Goal: Information Seeking & Learning: Learn about a topic

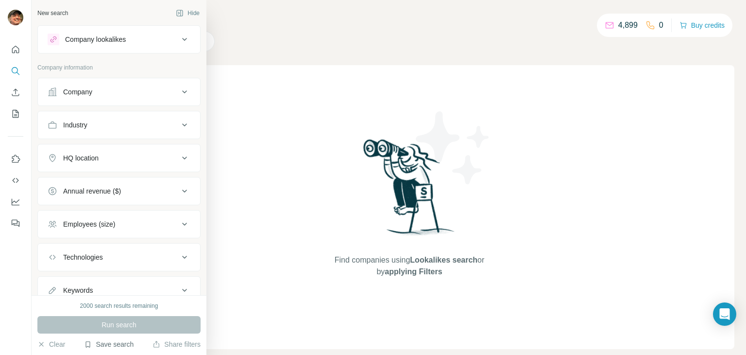
click at [113, 342] on button "Save search" at bounding box center [109, 344] width 50 height 10
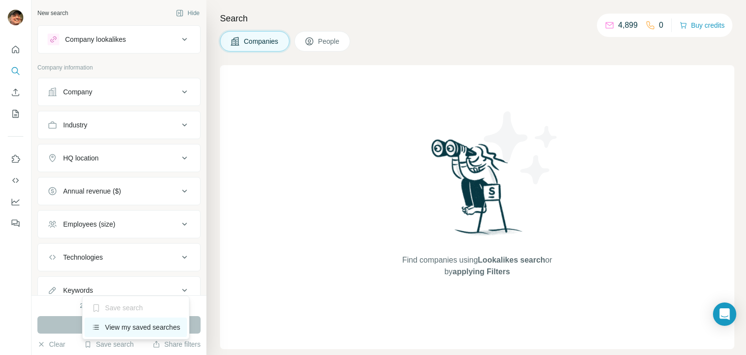
click at [128, 326] on div "View my saved searches" at bounding box center [135, 326] width 102 height 19
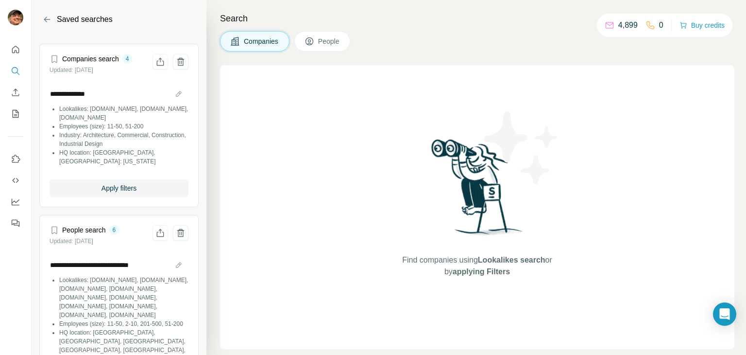
scroll to position [256, 0]
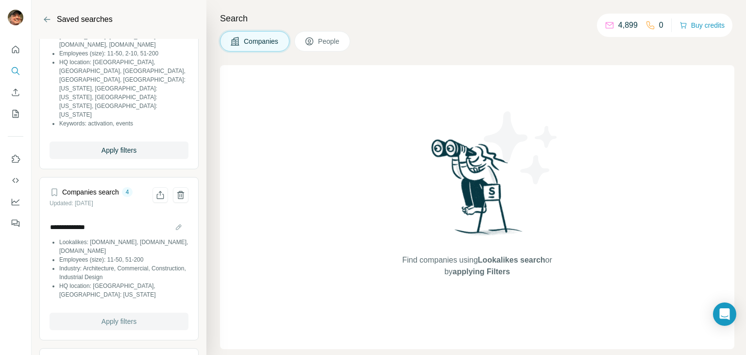
click at [123, 322] on span "Apply filters" at bounding box center [118, 321] width 35 height 10
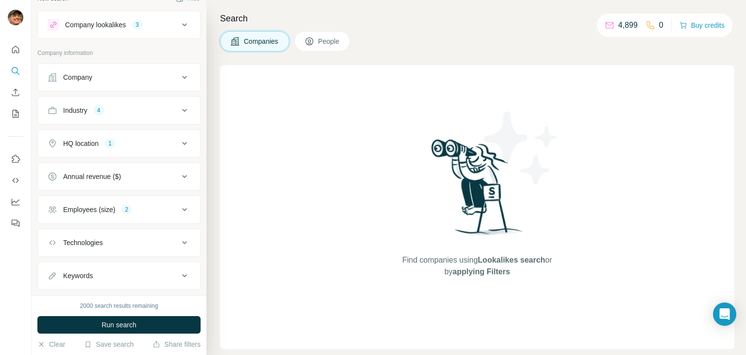
scroll to position [35, 0]
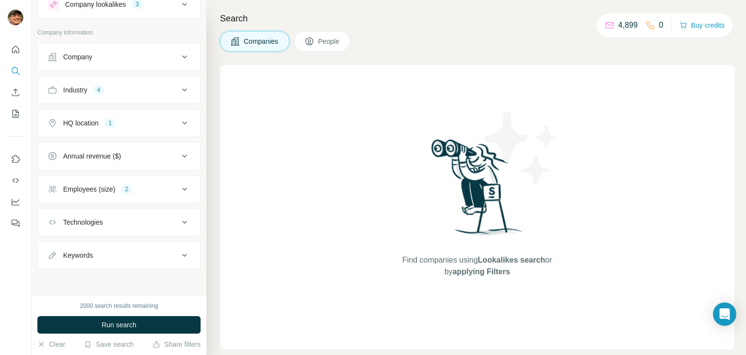
click at [139, 250] on div "Keywords" at bounding box center [113, 255] width 131 height 10
click at [122, 278] on input "text" at bounding box center [109, 278] width 123 height 17
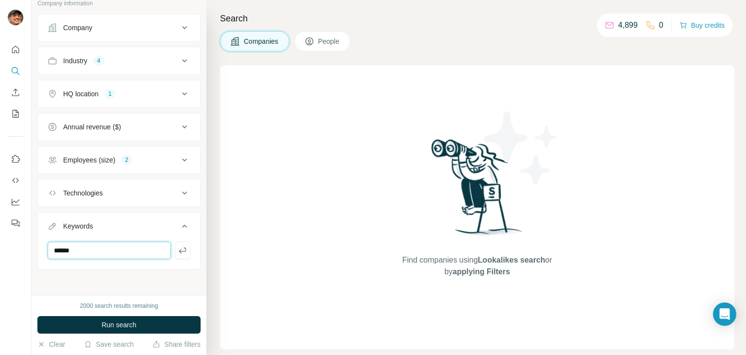
type input "******"
type input "**********"
type input "*****"
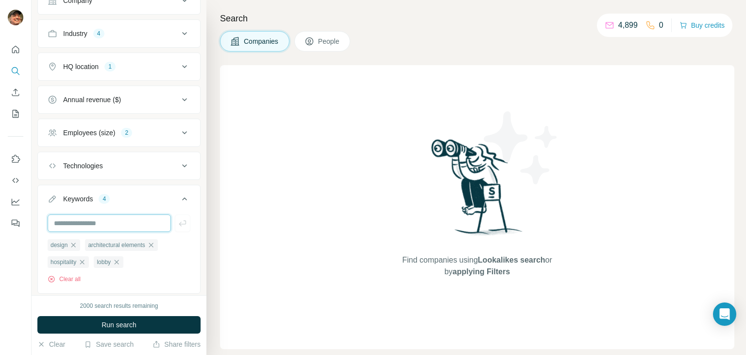
scroll to position [116, 0]
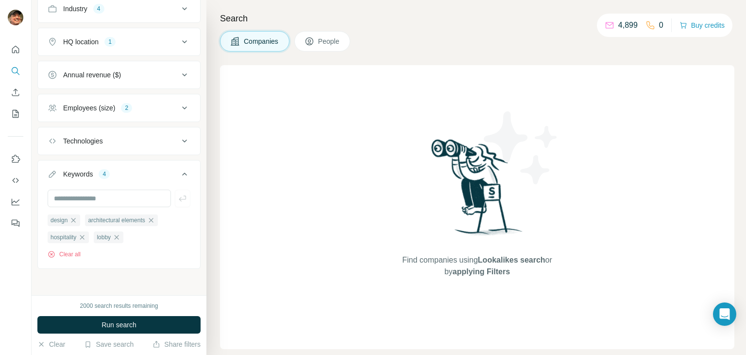
click at [111, 30] on button "HQ location 1" at bounding box center [119, 41] width 162 height 23
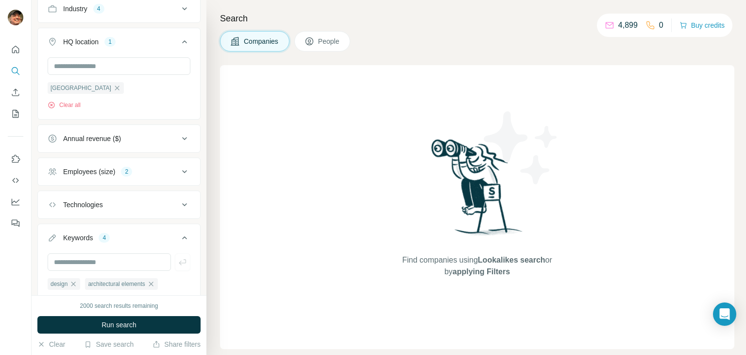
click at [154, 41] on div "HQ location 1" at bounding box center [113, 42] width 131 height 10
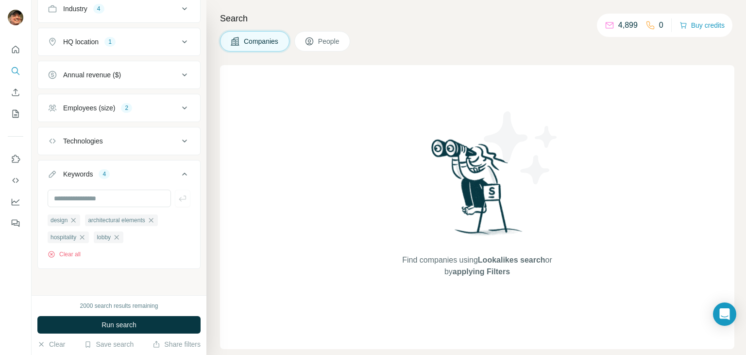
click at [140, 109] on div "Employees (size) 2" at bounding box center [113, 108] width 131 height 10
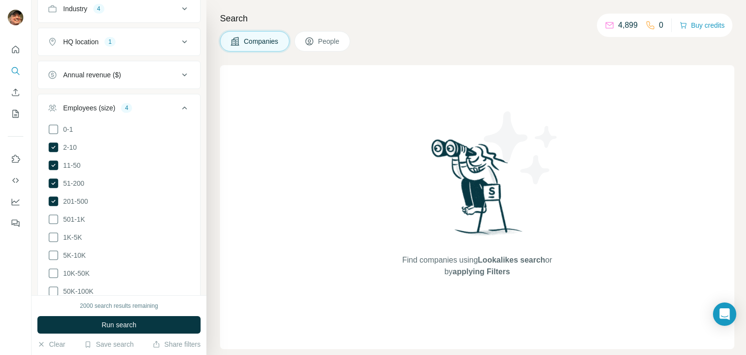
click at [152, 100] on button "Employees (size) 4" at bounding box center [119, 109] width 162 height 27
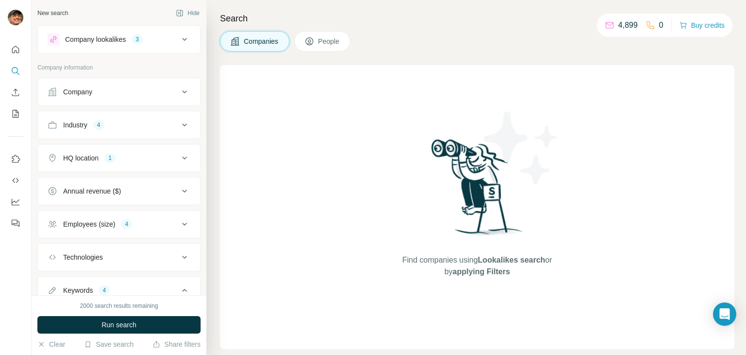
click at [153, 42] on div "Company lookalikes 3" at bounding box center [113, 40] width 131 height 12
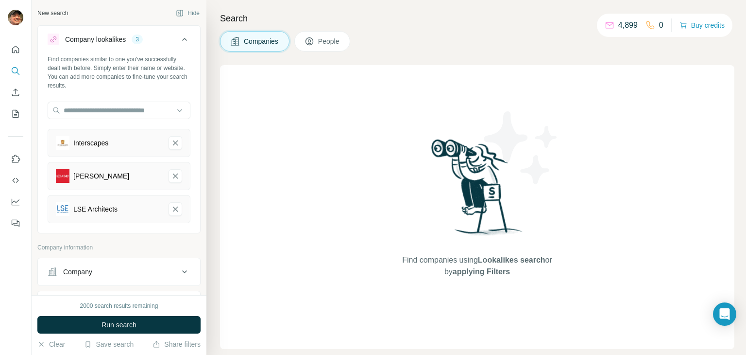
click at [153, 42] on div "Company lookalikes 3" at bounding box center [113, 40] width 131 height 12
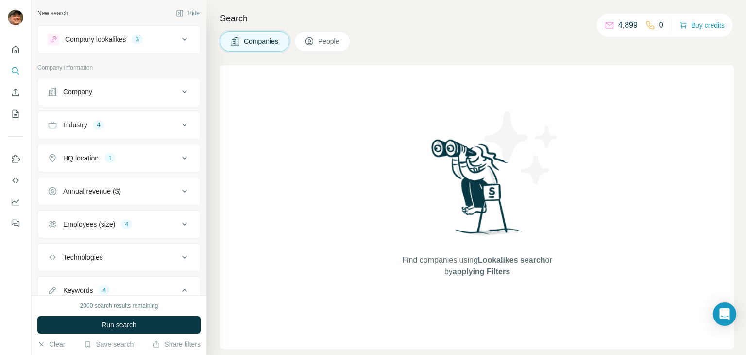
click at [153, 37] on div "Company lookalikes 3" at bounding box center [113, 40] width 131 height 12
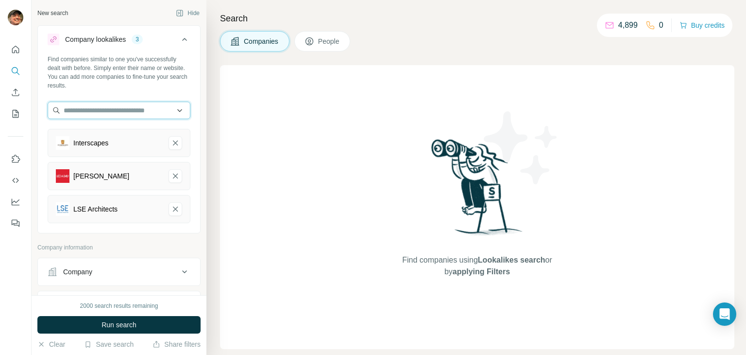
click at [105, 105] on input "text" at bounding box center [119, 109] width 143 height 17
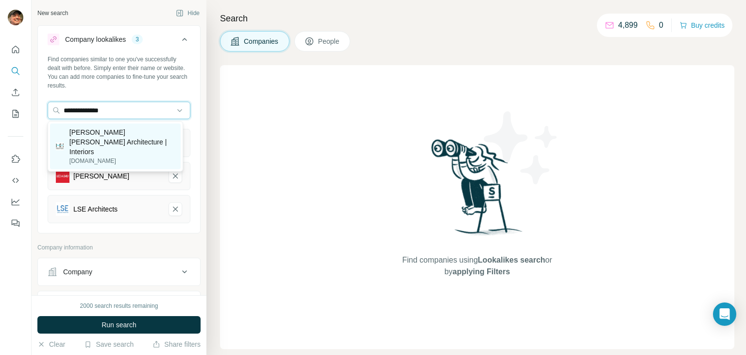
type input "**********"
click at [92, 137] on p "[PERSON_NAME] [PERSON_NAME] Architecture | Interiors" at bounding box center [121, 141] width 105 height 29
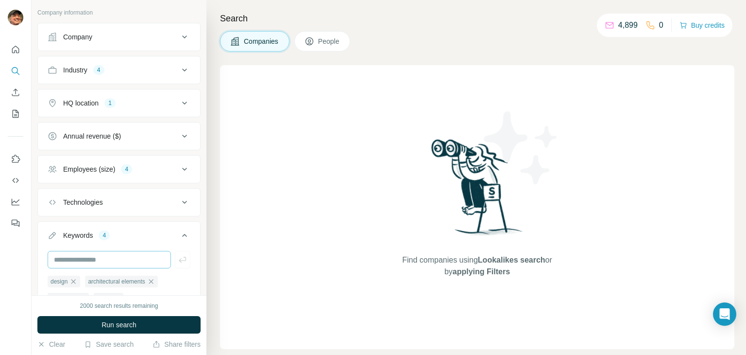
scroll to position [334, 0]
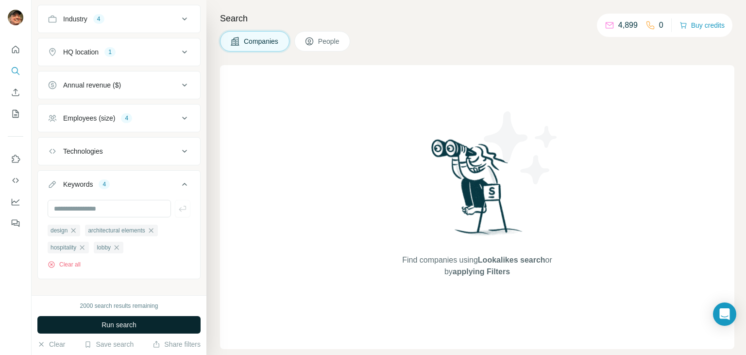
click at [123, 322] on span "Run search" at bounding box center [118, 325] width 35 height 10
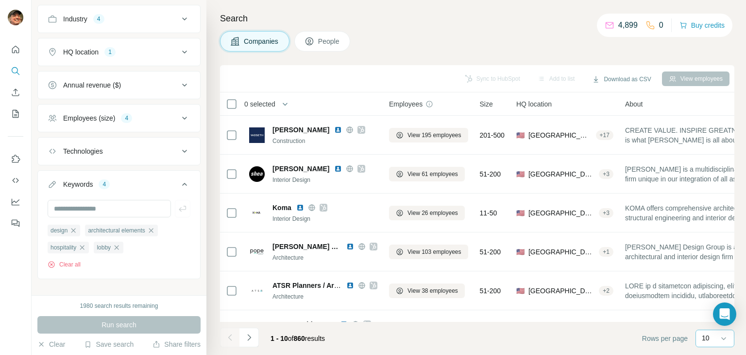
click at [707, 338] on p "10" at bounding box center [706, 338] width 8 height 10
click at [704, 260] on p "60" at bounding box center [708, 264] width 8 height 10
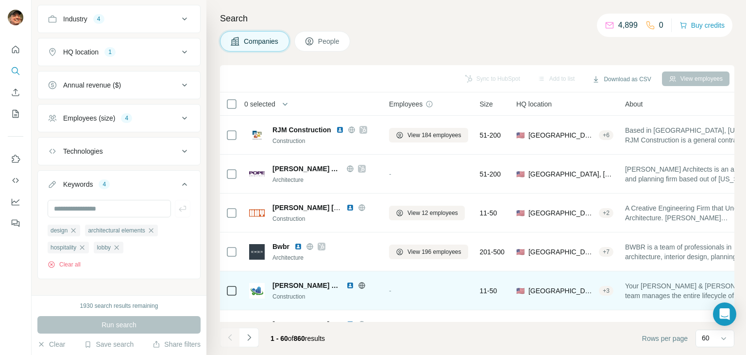
scroll to position [971, 0]
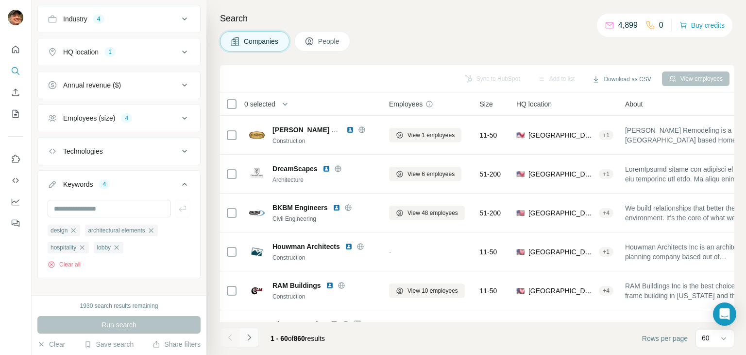
click at [253, 338] on icon "Navigate to next page" at bounding box center [249, 337] width 10 height 10
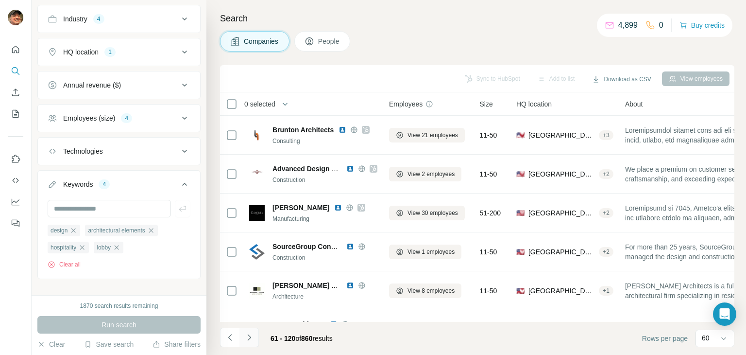
click at [249, 338] on icon "Navigate to next page" at bounding box center [249, 337] width 10 height 10
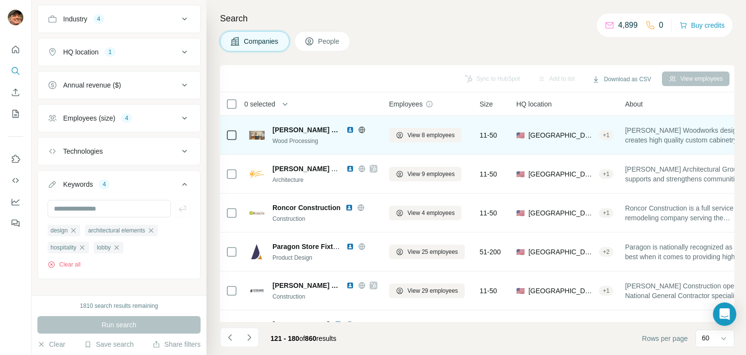
scroll to position [0, 0]
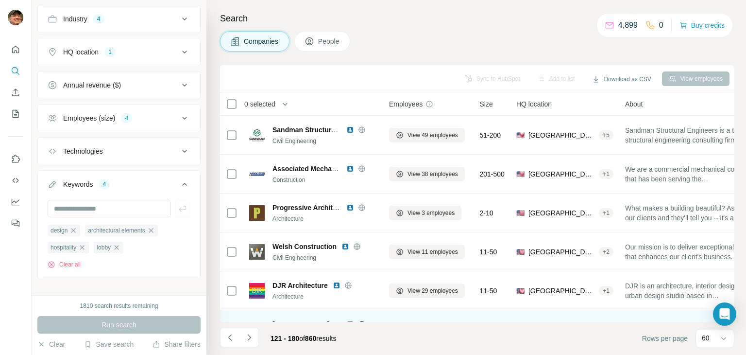
click at [365, 316] on div "[PERSON_NAME] Woodworks Wood Processing" at bounding box center [313, 329] width 128 height 27
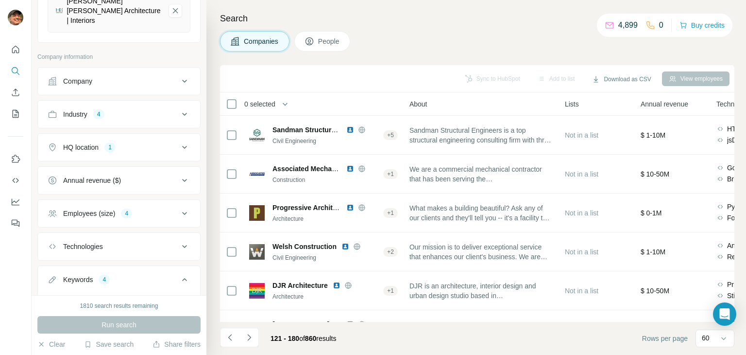
scroll to position [237, 0]
click at [122, 111] on div "Industry 4" at bounding box center [113, 116] width 131 height 10
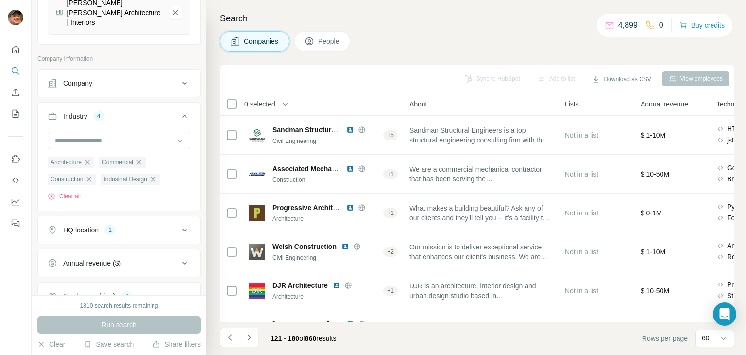
click at [160, 111] on div "Industry 4" at bounding box center [113, 116] width 131 height 10
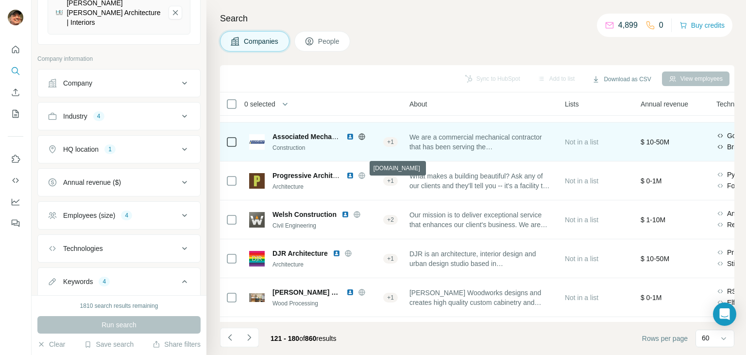
scroll to position [49, 216]
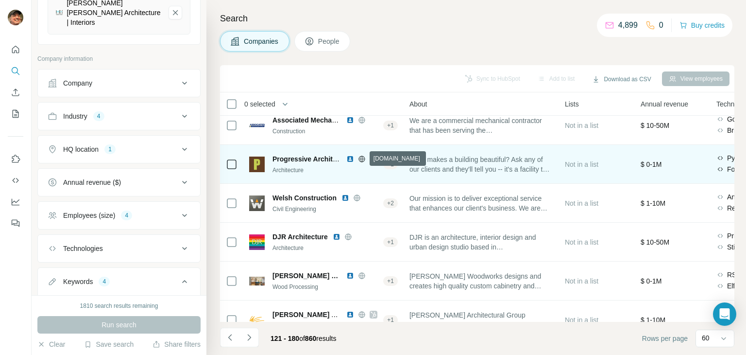
click at [359, 155] on icon at bounding box center [362, 159] width 8 height 8
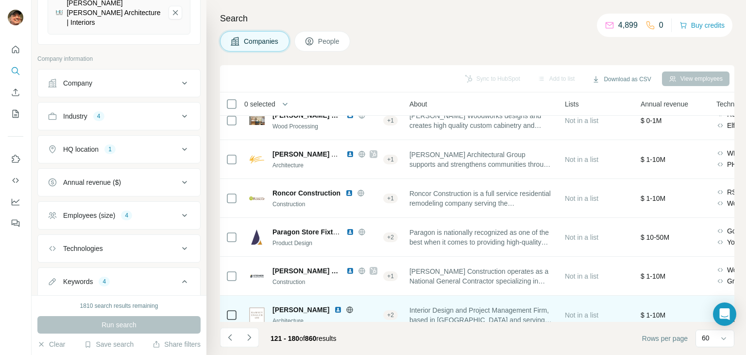
scroll to position [146, 216]
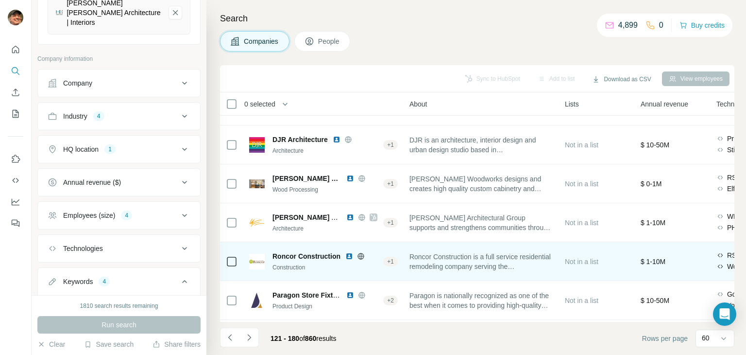
click at [361, 254] on icon at bounding box center [360, 256] width 2 height 6
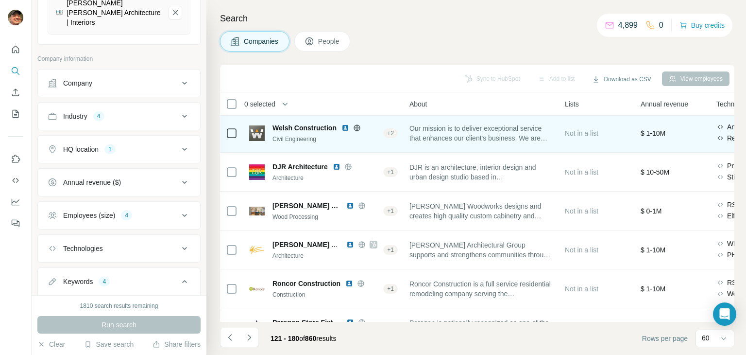
scroll to position [97, 216]
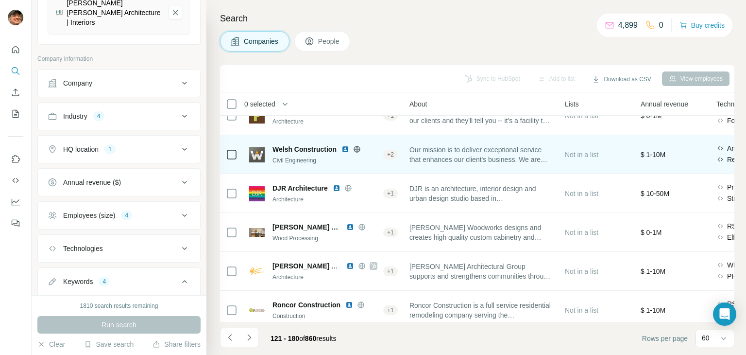
click at [355, 150] on icon at bounding box center [357, 149] width 8 height 8
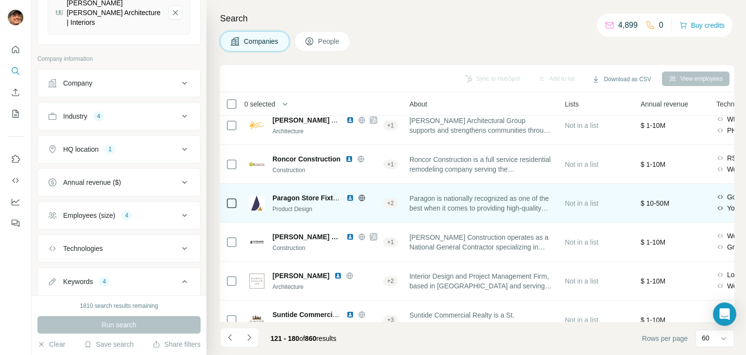
scroll to position [291, 216]
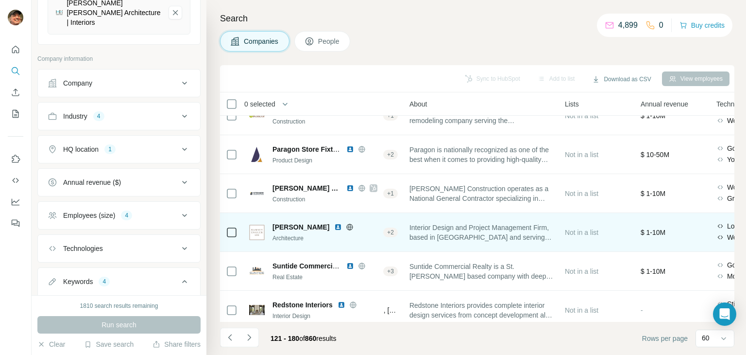
click at [349, 228] on icon at bounding box center [350, 226] width 2 height 6
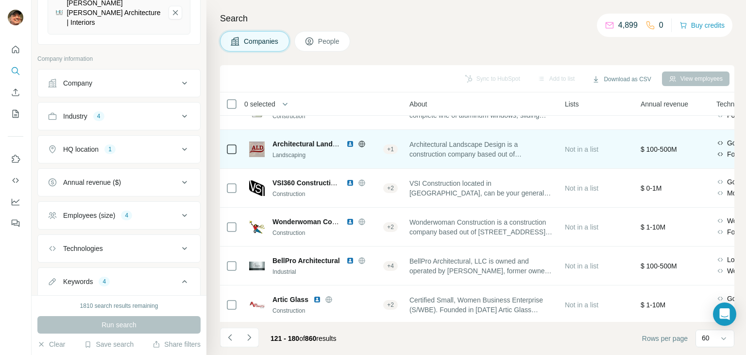
scroll to position [631, 216]
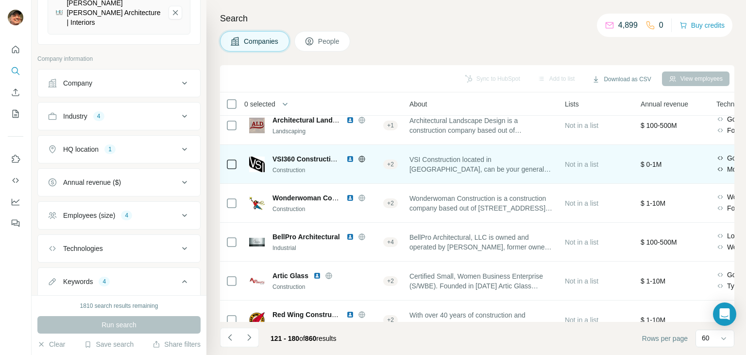
click at [363, 158] on icon at bounding box center [362, 159] width 8 height 8
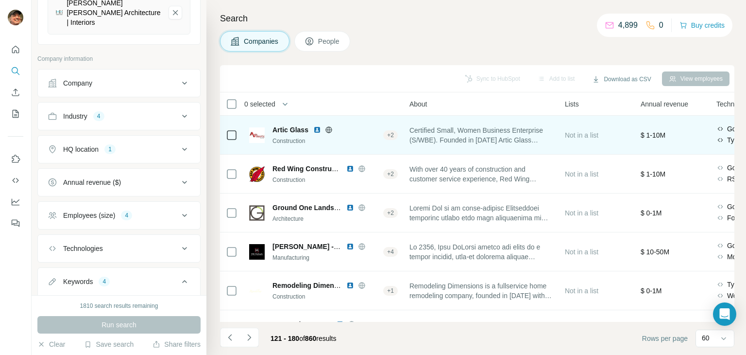
scroll to position [826, 216]
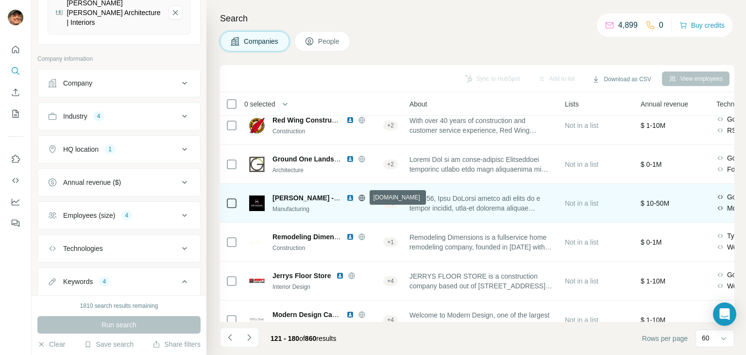
click at [362, 195] on icon at bounding box center [361, 197] width 2 height 6
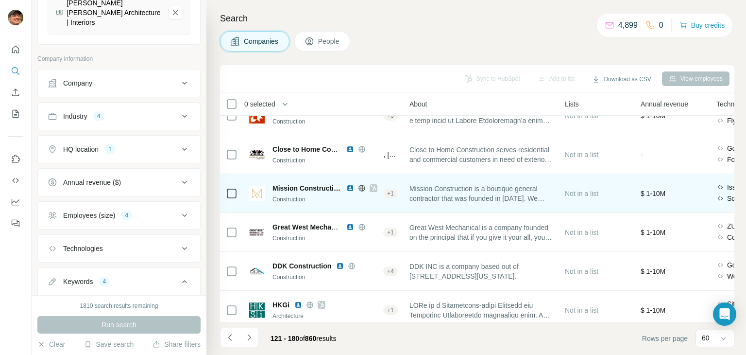
scroll to position [1505, 216]
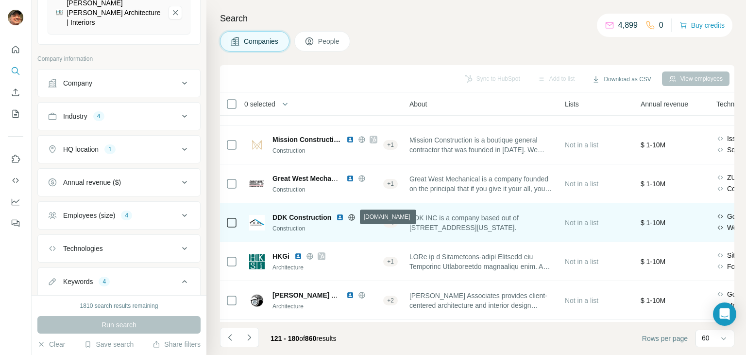
click at [354, 218] on icon at bounding box center [352, 217] width 8 height 8
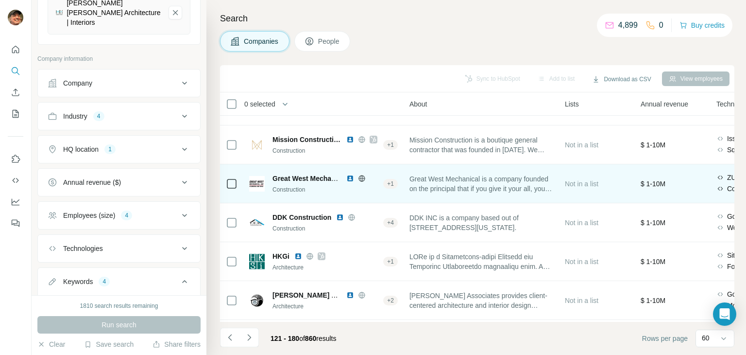
click at [359, 176] on icon at bounding box center [361, 178] width 6 height 6
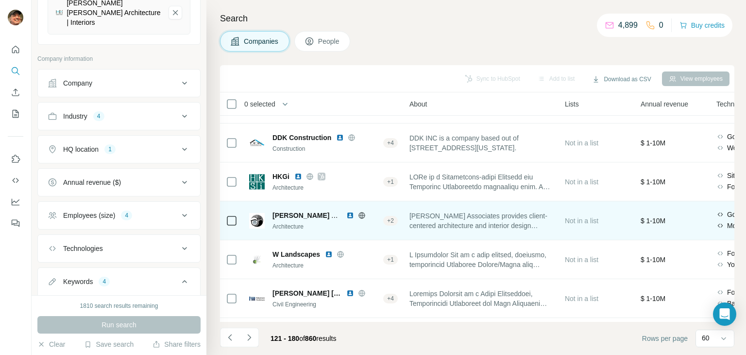
scroll to position [1603, 216]
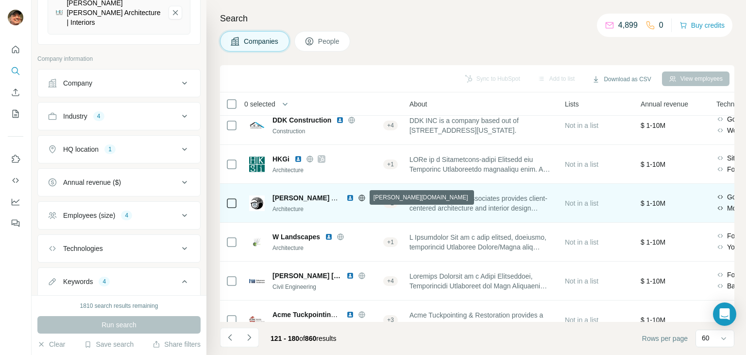
click at [359, 197] on icon at bounding box center [361, 197] width 6 height 0
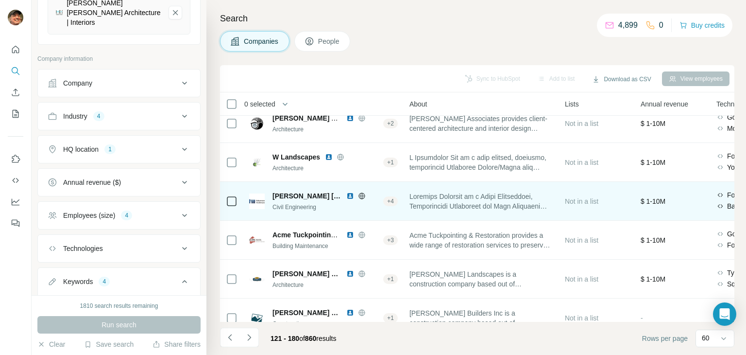
scroll to position [1700, 216]
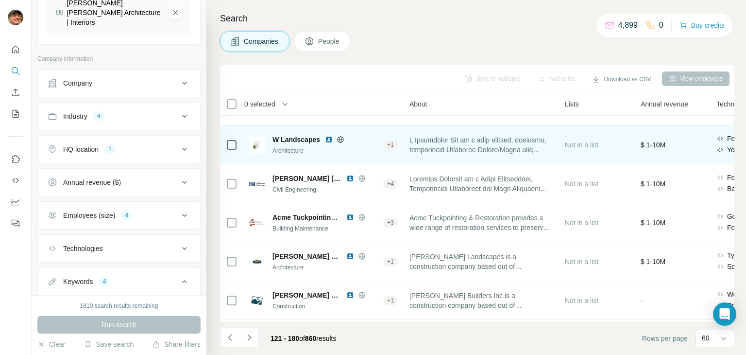
click at [338, 136] on icon at bounding box center [341, 139] width 8 height 8
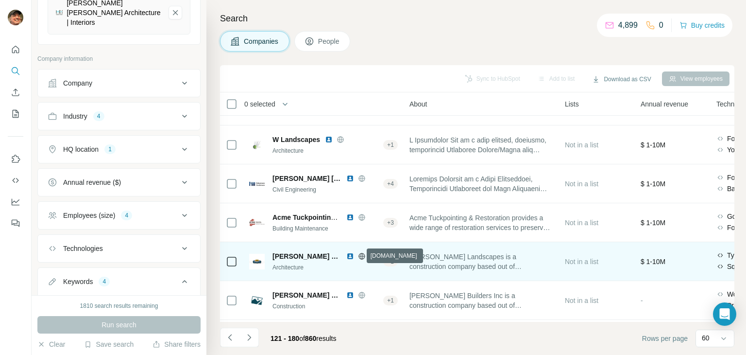
click at [359, 254] on icon at bounding box center [362, 256] width 8 height 8
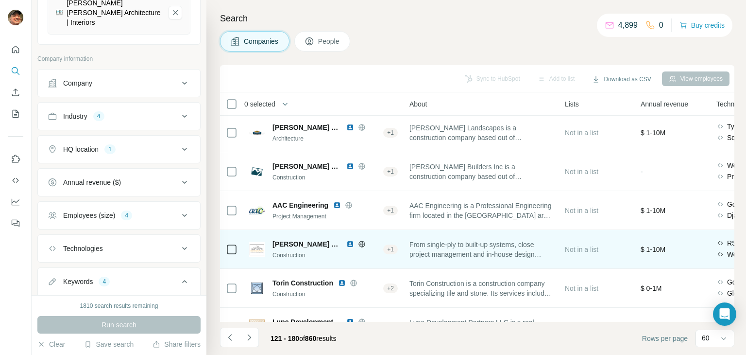
scroll to position [1845, 216]
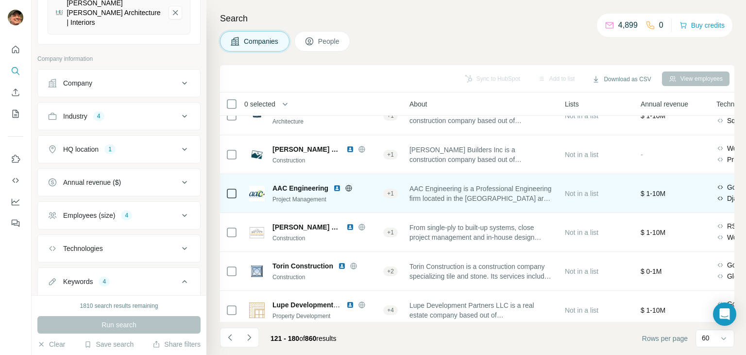
click at [350, 187] on icon at bounding box center [349, 187] width 6 height 0
